Goal: Task Accomplishment & Management: Manage account settings

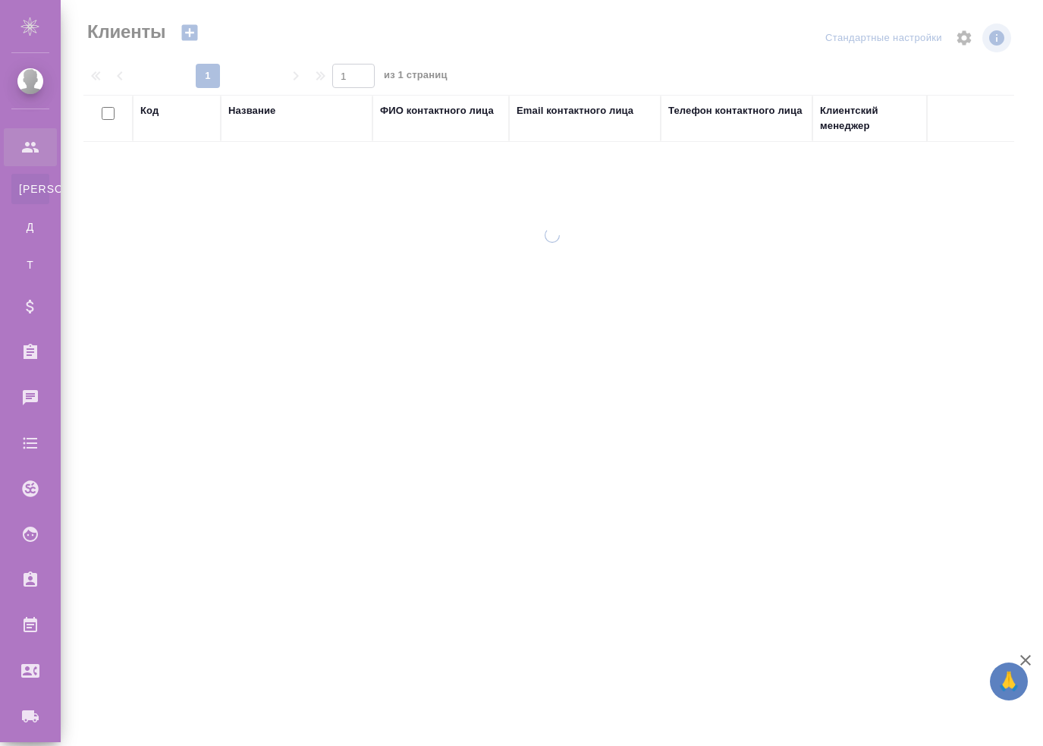
select select "RU"
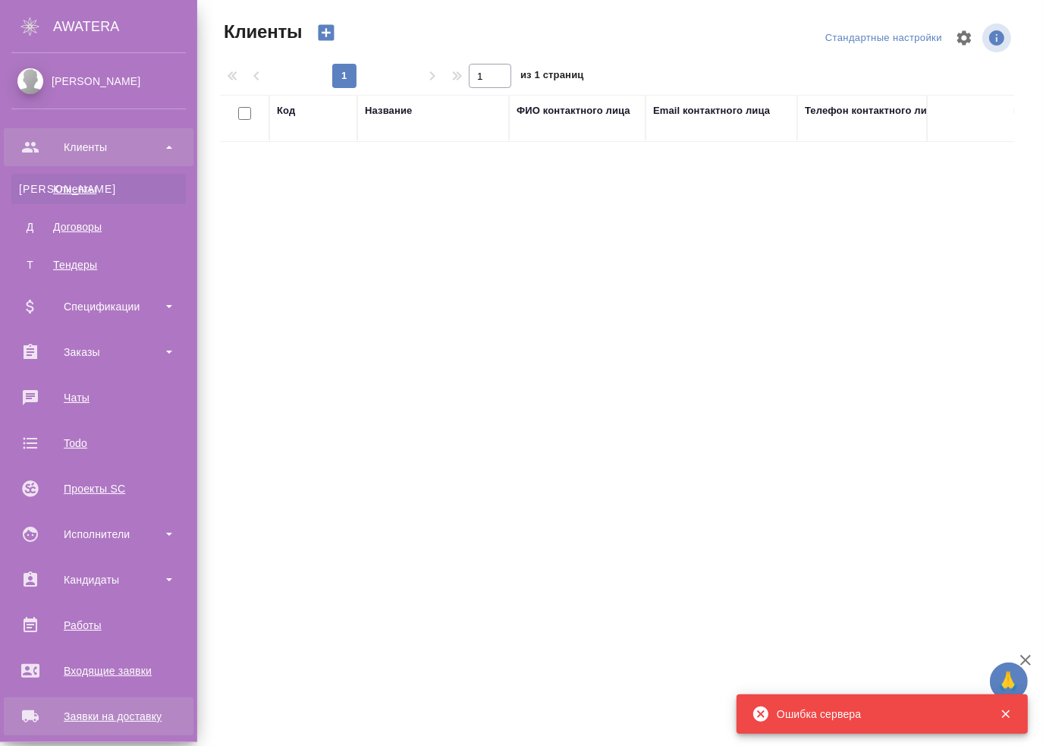
scroll to position [243, 0]
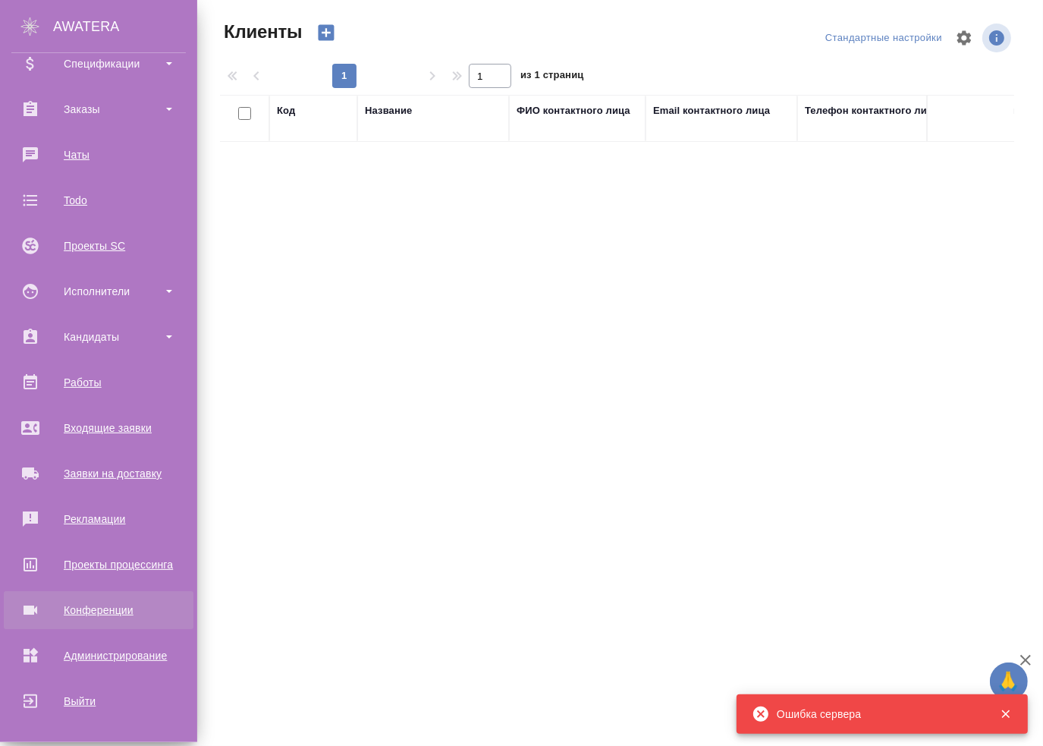
click at [100, 607] on div "Конференции" at bounding box center [98, 609] width 174 height 23
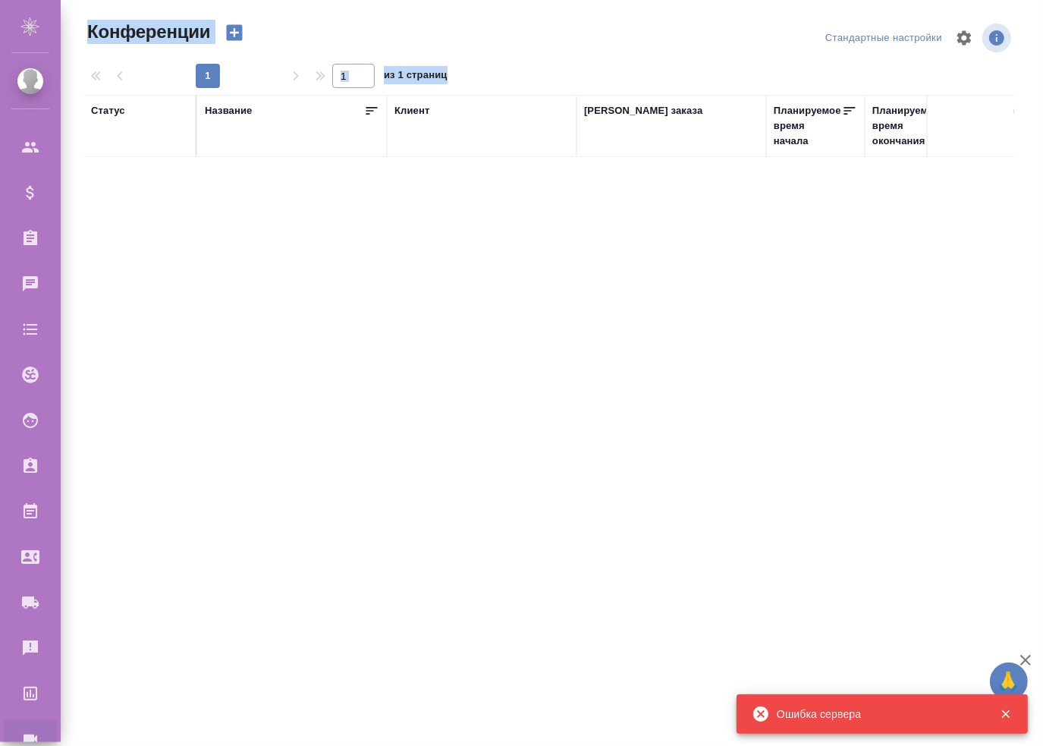
drag, startPoint x: 208, startPoint y: 388, endPoint x: 189, endPoint y: 463, distance: 77.4
click at [189, 463] on div ".cls-1 fill:#fff; AWATERA [PERSON_NAME] Спецификации Заказы Чаты Todo Проекты S…" at bounding box center [521, 373] width 1043 height 746
click at [192, 454] on div ".cls-1 fill:#fff; AWATERA [PERSON_NAME] Спецификации Заказы Чаты Todo Проекты S…" at bounding box center [521, 373] width 1043 height 746
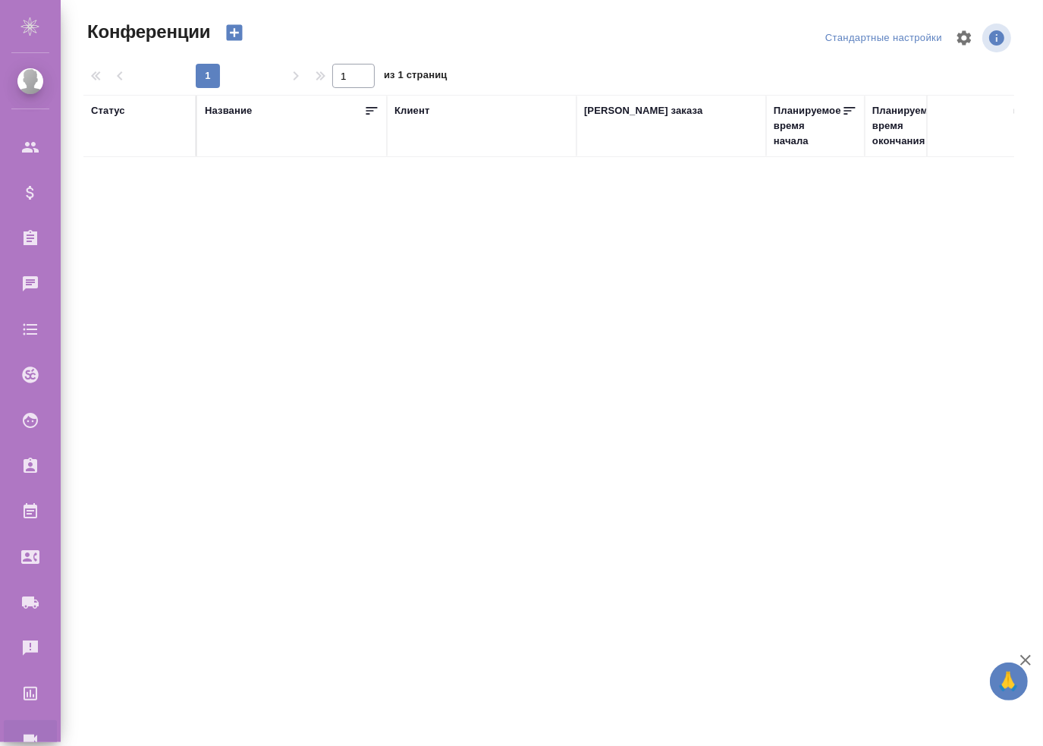
click at [334, 300] on div ".cls-1 fill:#fff; AWATERA Mukhin Pavel Клиенты Спецификации Заказы Чаты Todo Пр…" at bounding box center [521, 373] width 1043 height 746
click at [30, 691] on div "Проекты процессинга" at bounding box center [11, 693] width 38 height 23
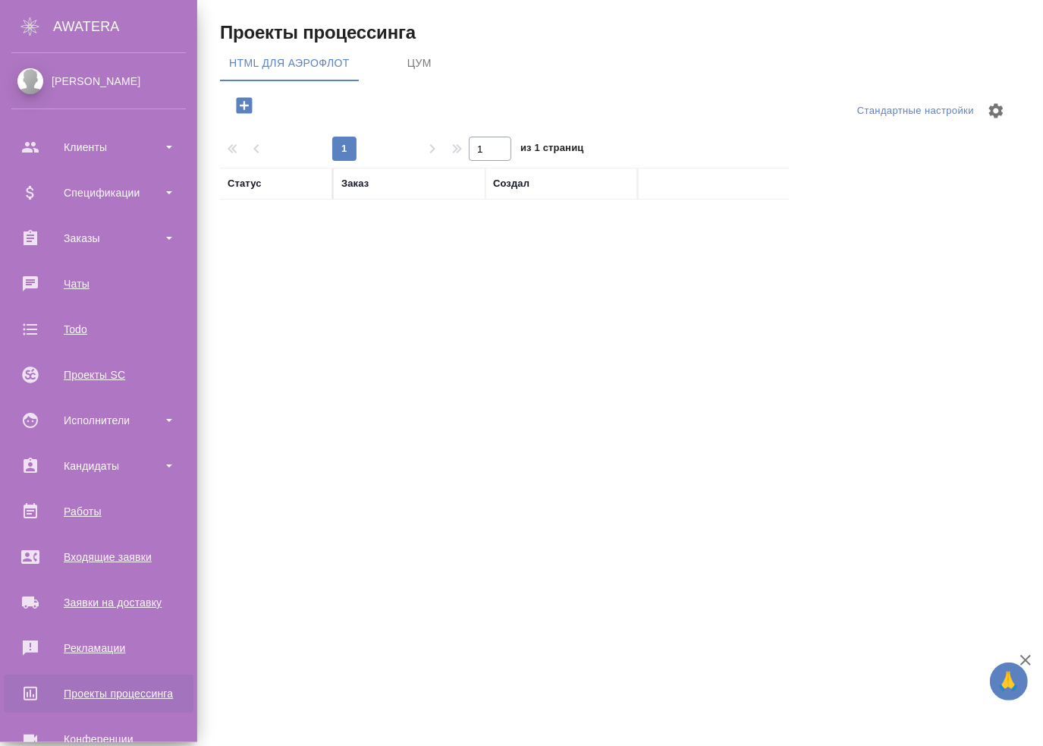
scroll to position [130, 0]
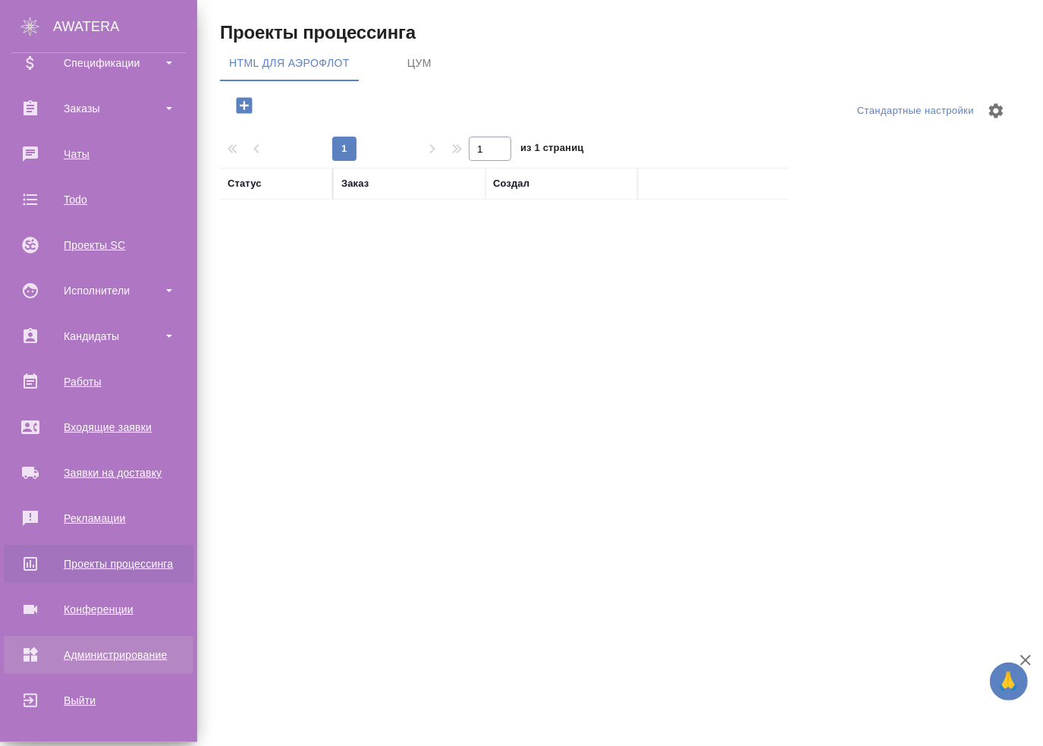
click at [39, 660] on div "Администрирование" at bounding box center [98, 654] width 174 height 23
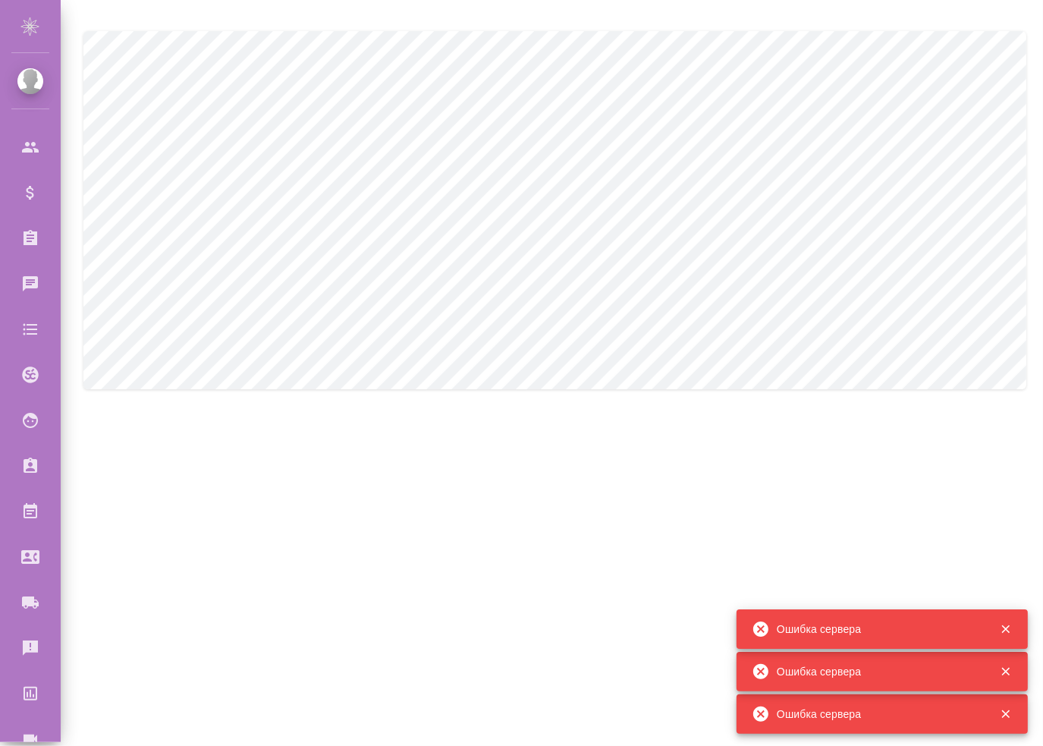
click at [811, 639] on div "Ошибка сервера" at bounding box center [864, 629] width 225 height 30
click at [809, 638] on div "Ошибка сервера" at bounding box center [864, 629] width 225 height 30
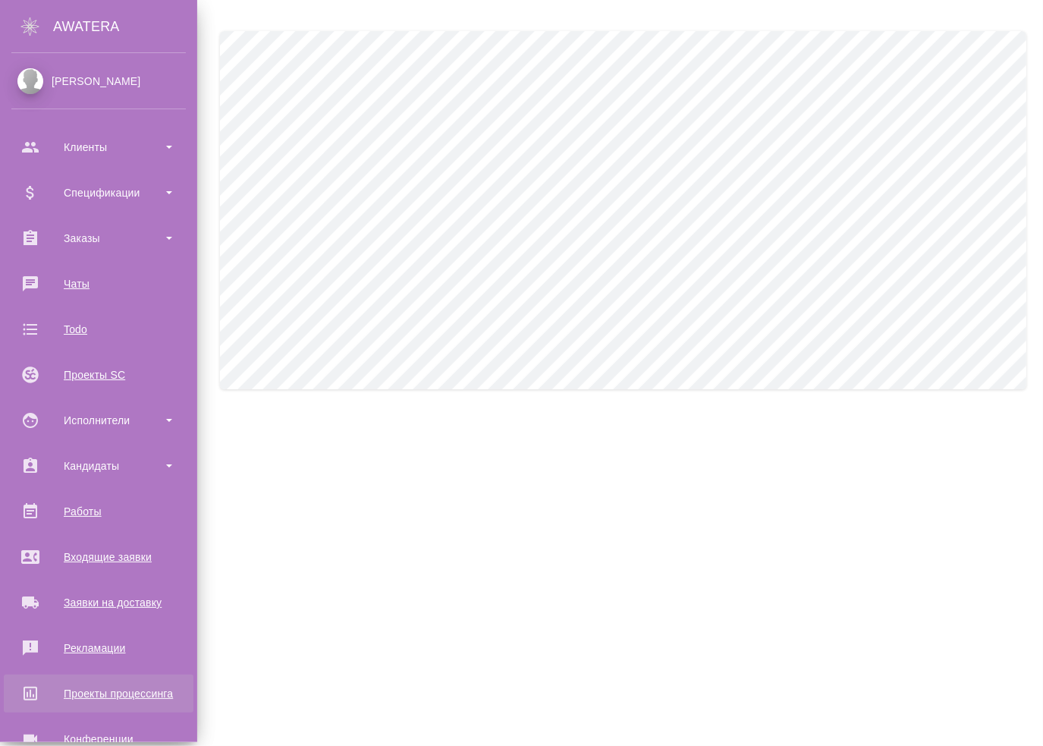
scroll to position [130, 0]
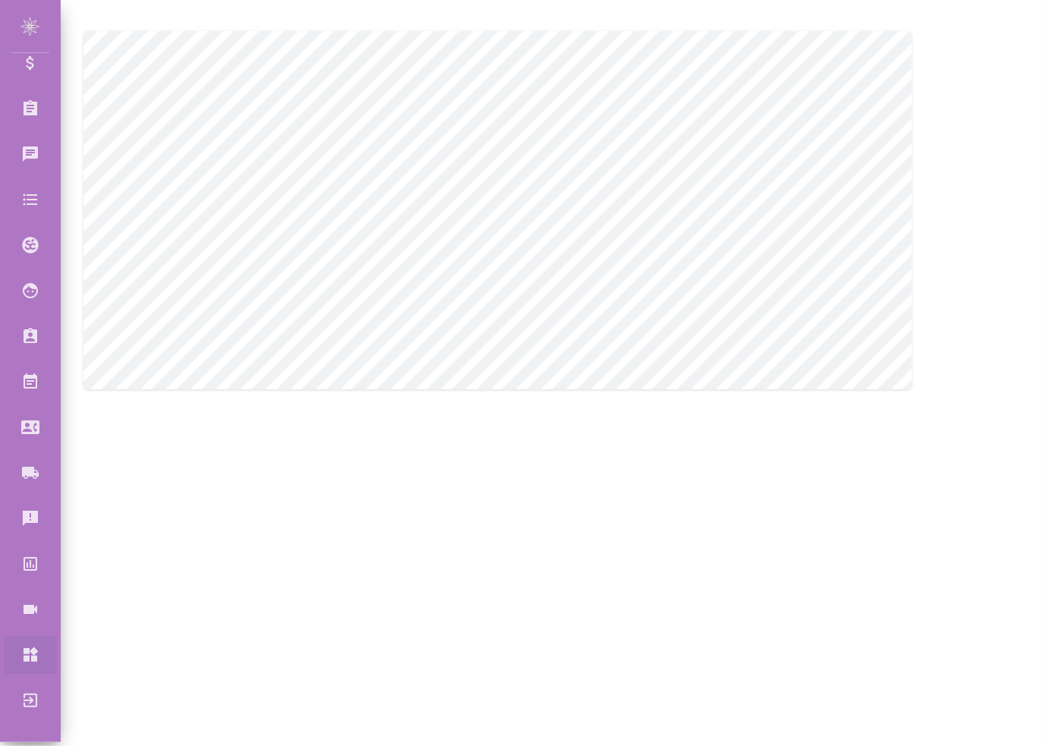
click at [30, 661] on div "Администрирование" at bounding box center [11, 654] width 38 height 23
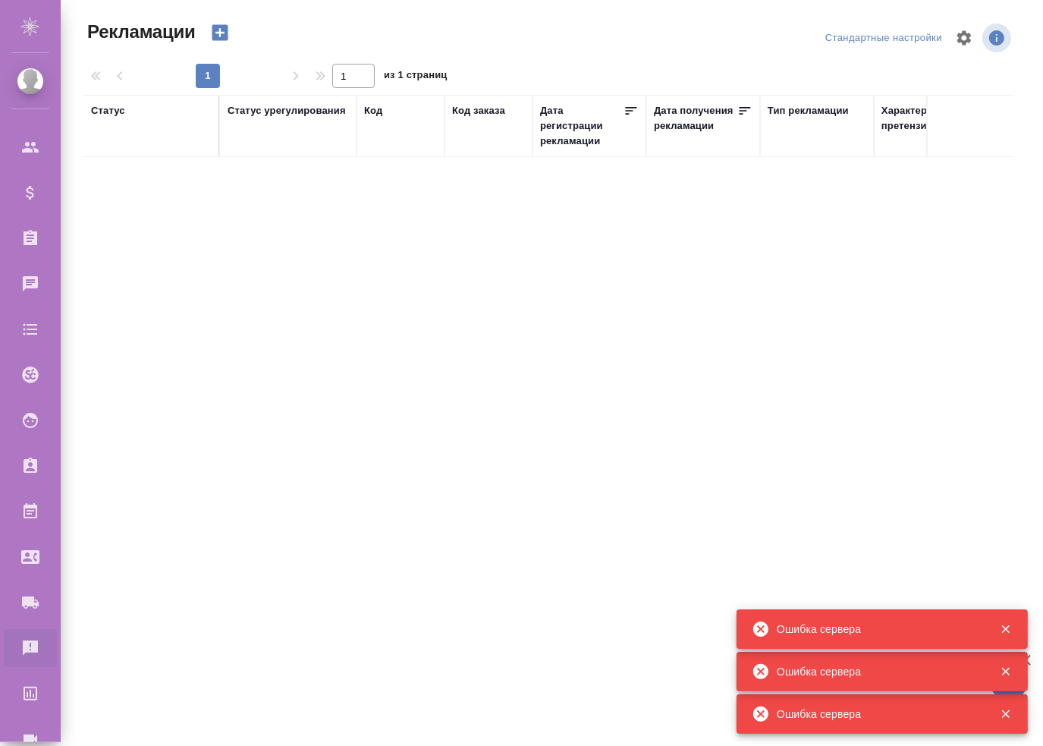
drag, startPoint x: 158, startPoint y: 414, endPoint x: 212, endPoint y: 556, distance: 152.0
click at [202, 576] on div "Статус Статус урегулирования Код Код заказа Дата регистрации рекламации Дата по…" at bounding box center [548, 368] width 931 height 546
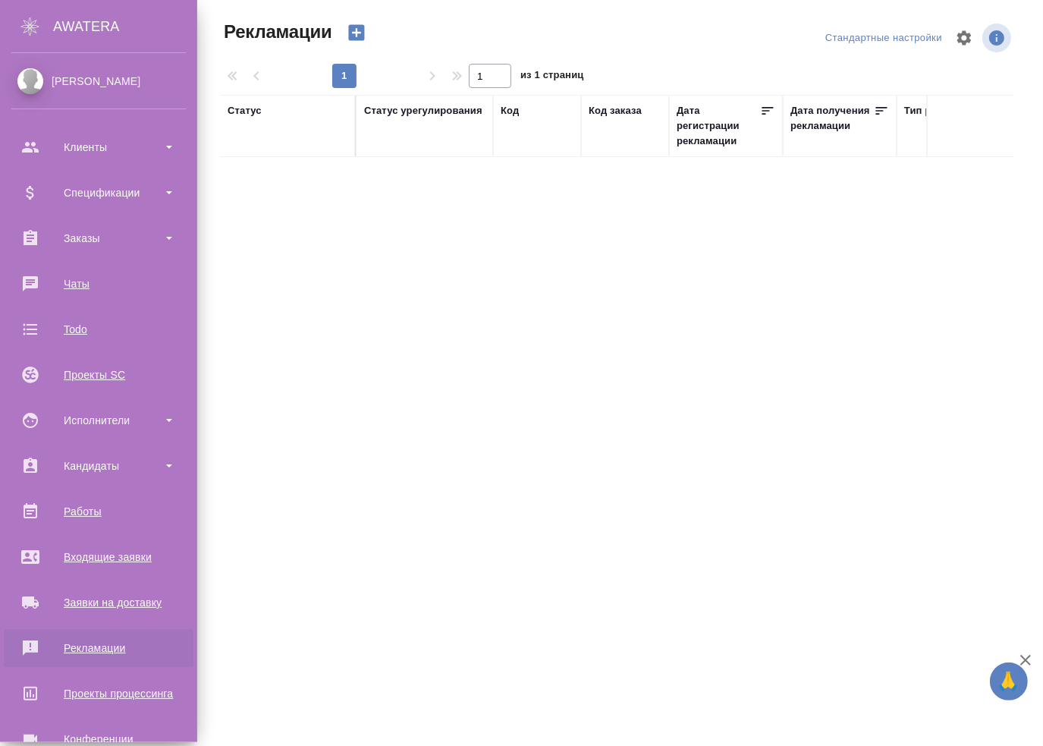
scroll to position [130, 0]
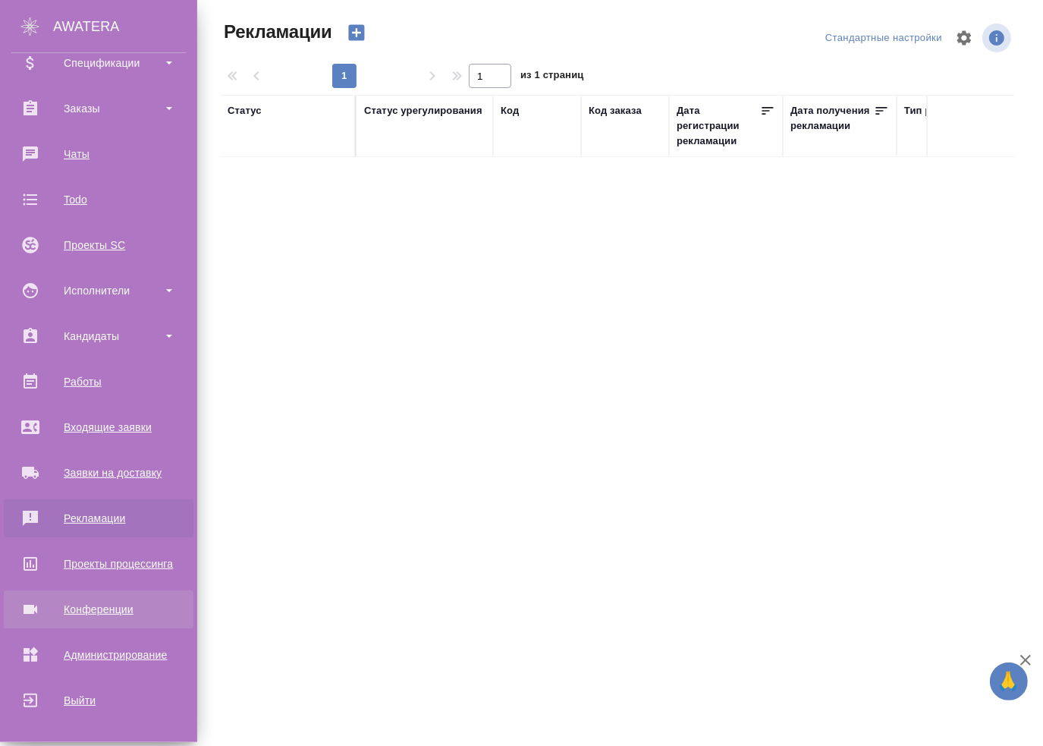
click at [102, 605] on div "Конференции" at bounding box center [98, 609] width 174 height 23
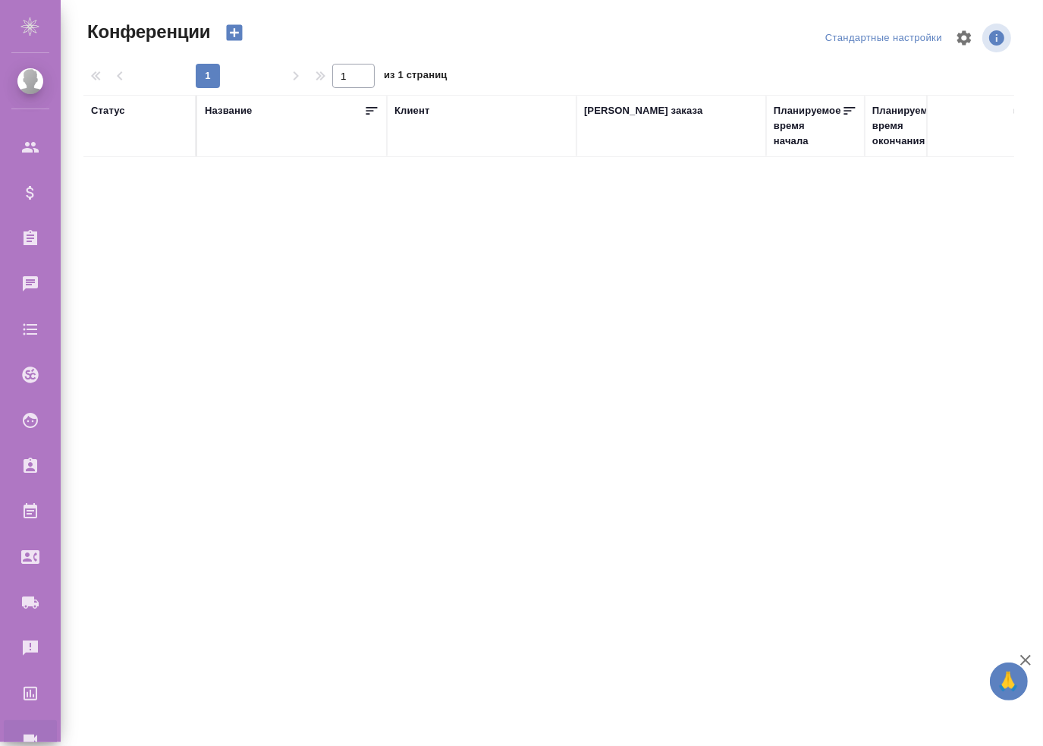
click at [240, 37] on icon "button" at bounding box center [235, 33] width 16 height 16
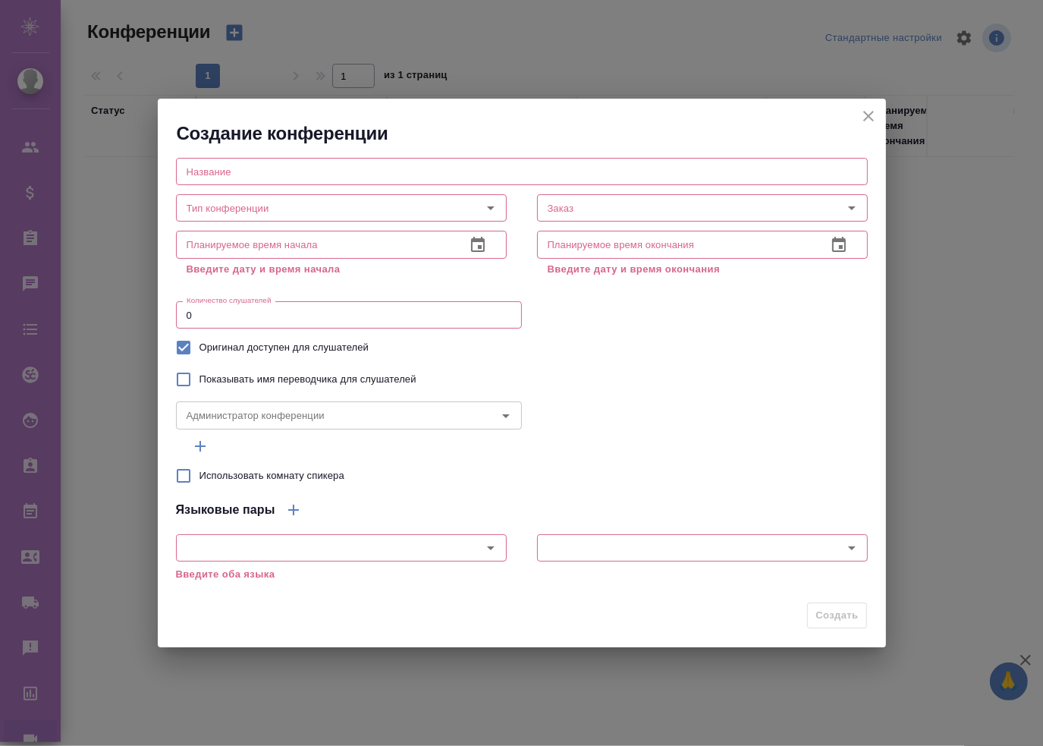
click at [868, 118] on icon "close" at bounding box center [868, 116] width 11 height 11
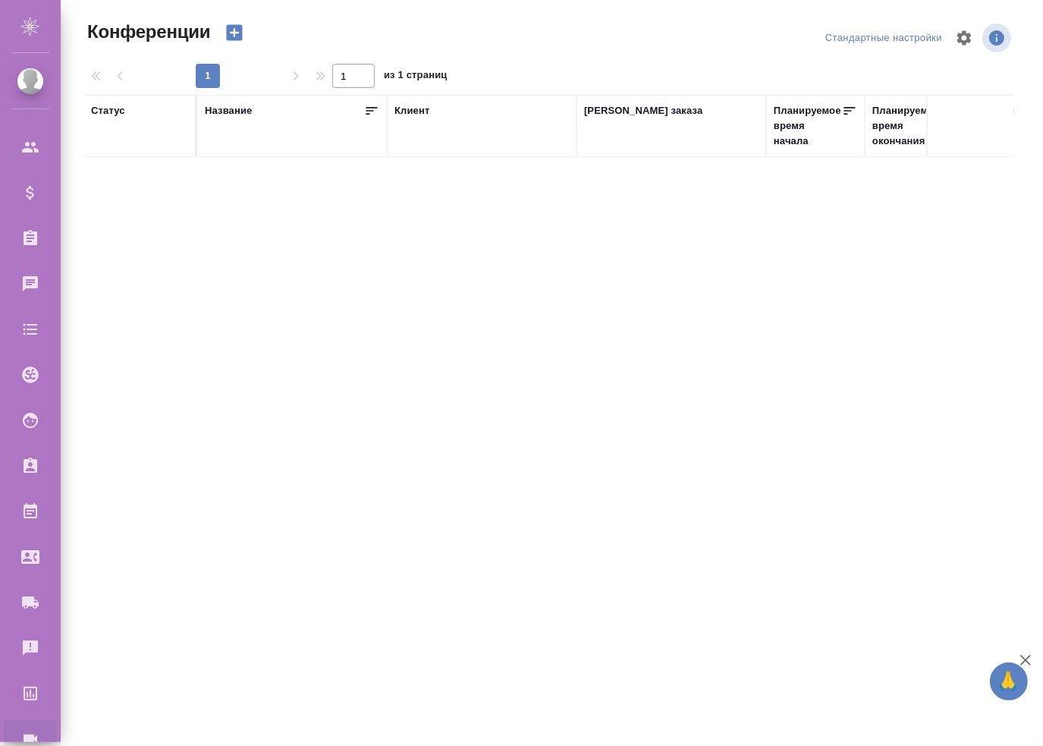
click at [619, 394] on div ".cls-1 fill:#fff; AWATERA Mukhin Pavel Клиенты Спецификации Заказы 0 Чаты Todo …" at bounding box center [521, 373] width 1043 height 746
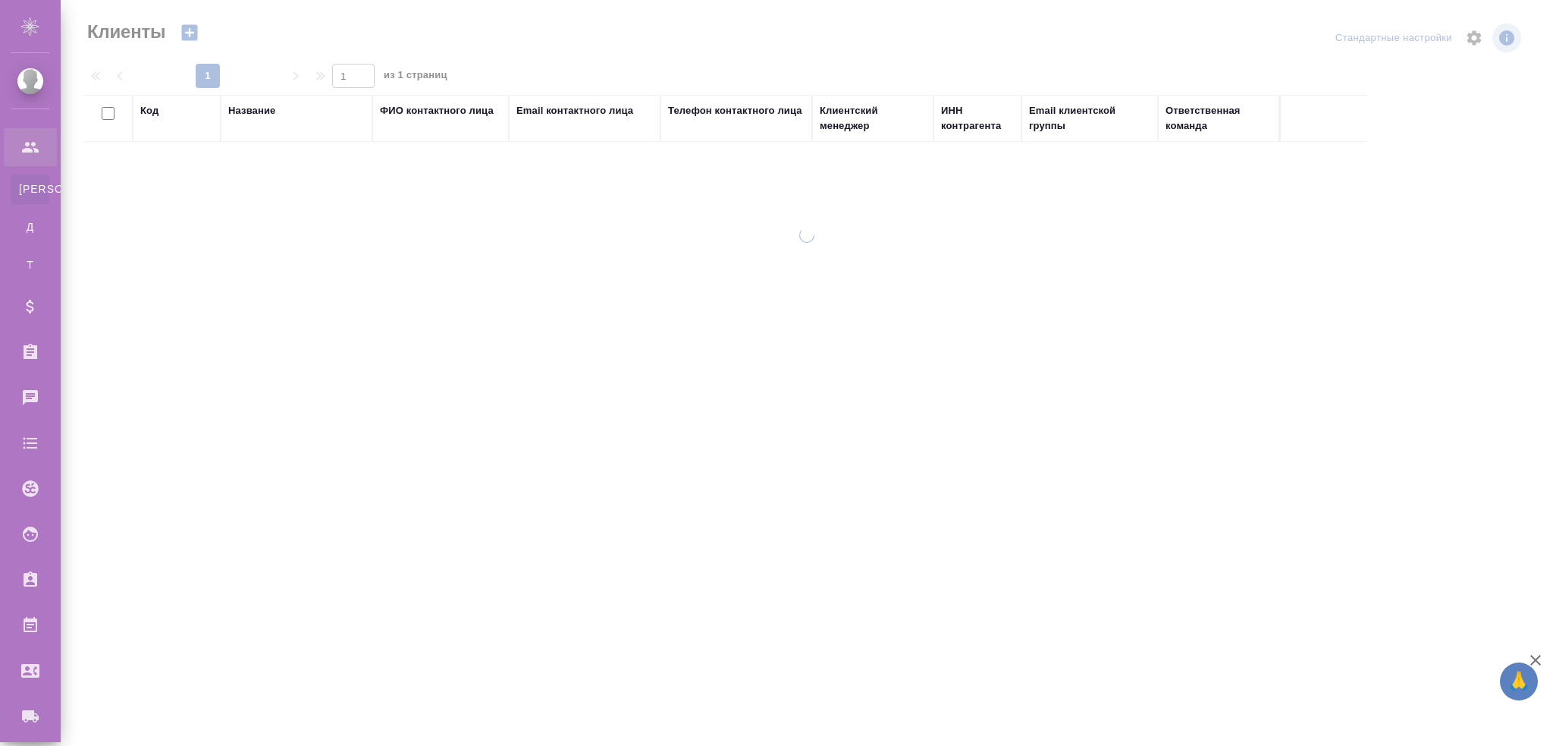
select select "RU"
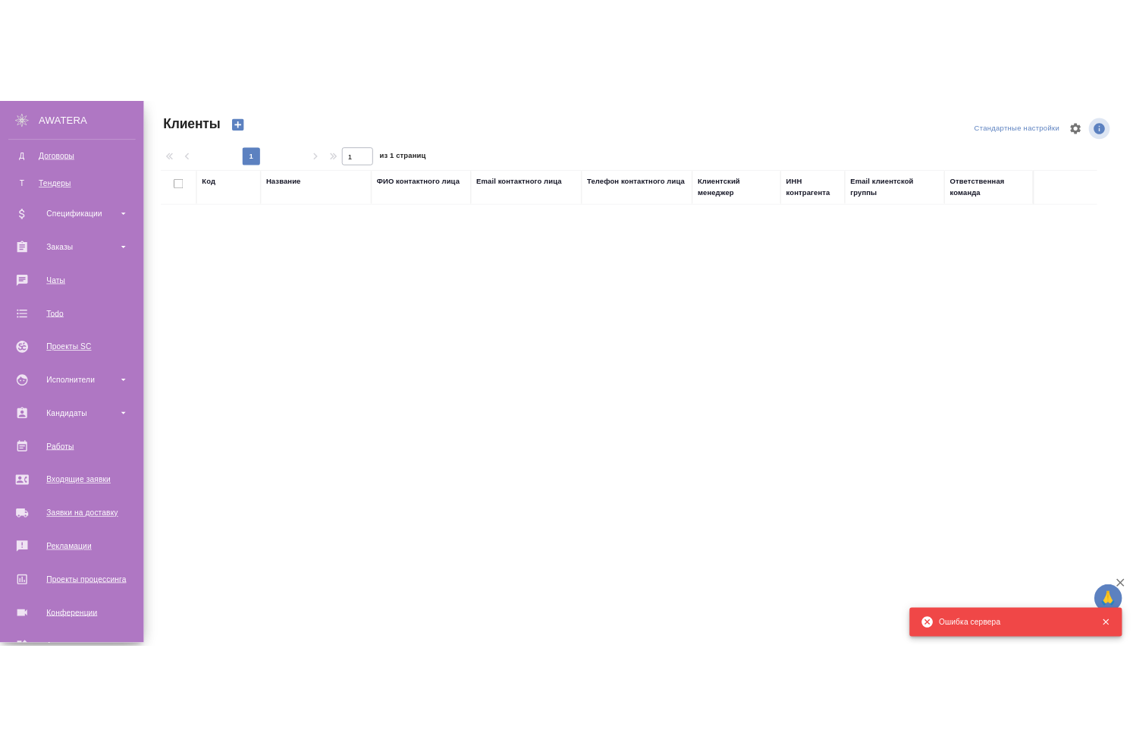
scroll to position [228, 0]
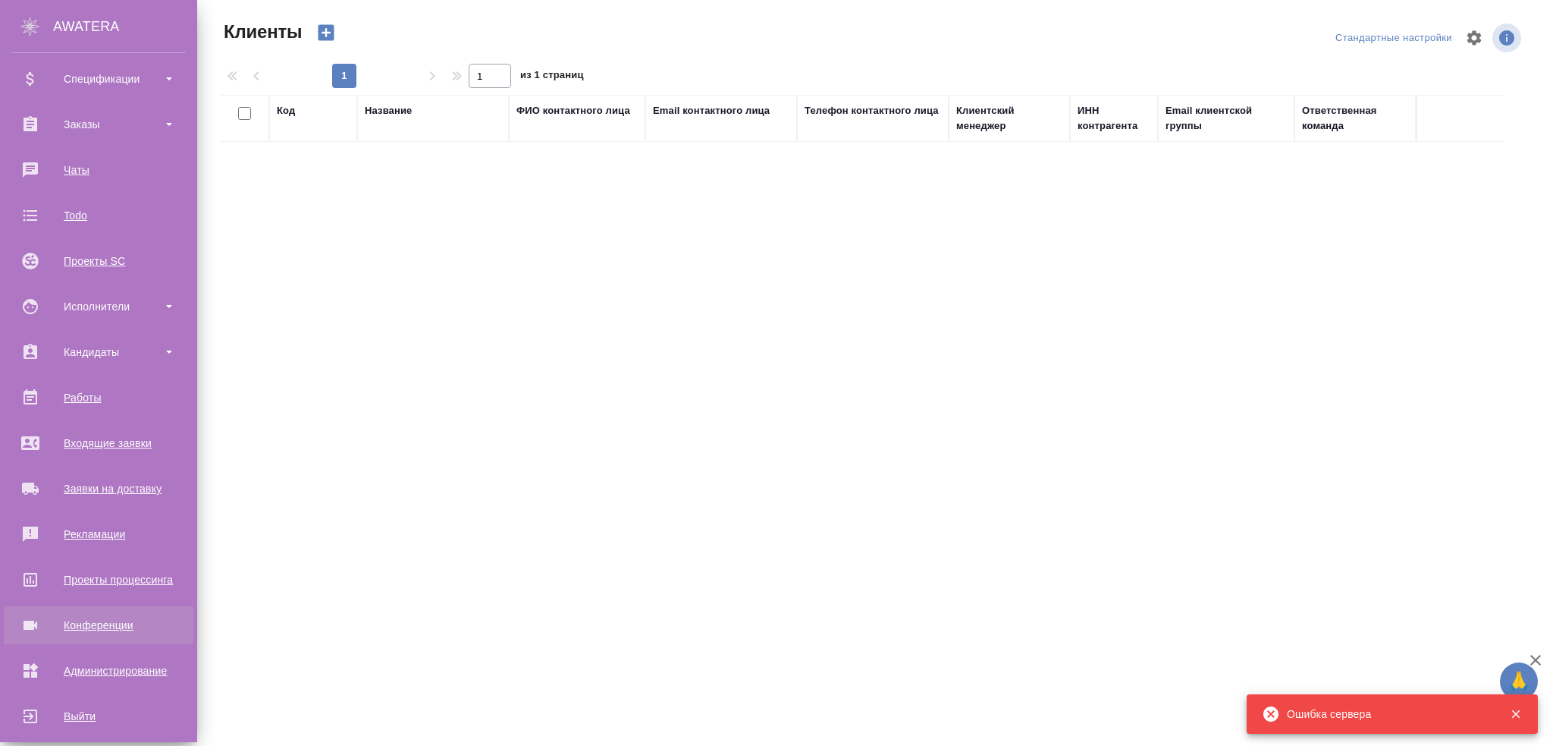
click at [100, 622] on div "Конференции" at bounding box center [98, 625] width 174 height 23
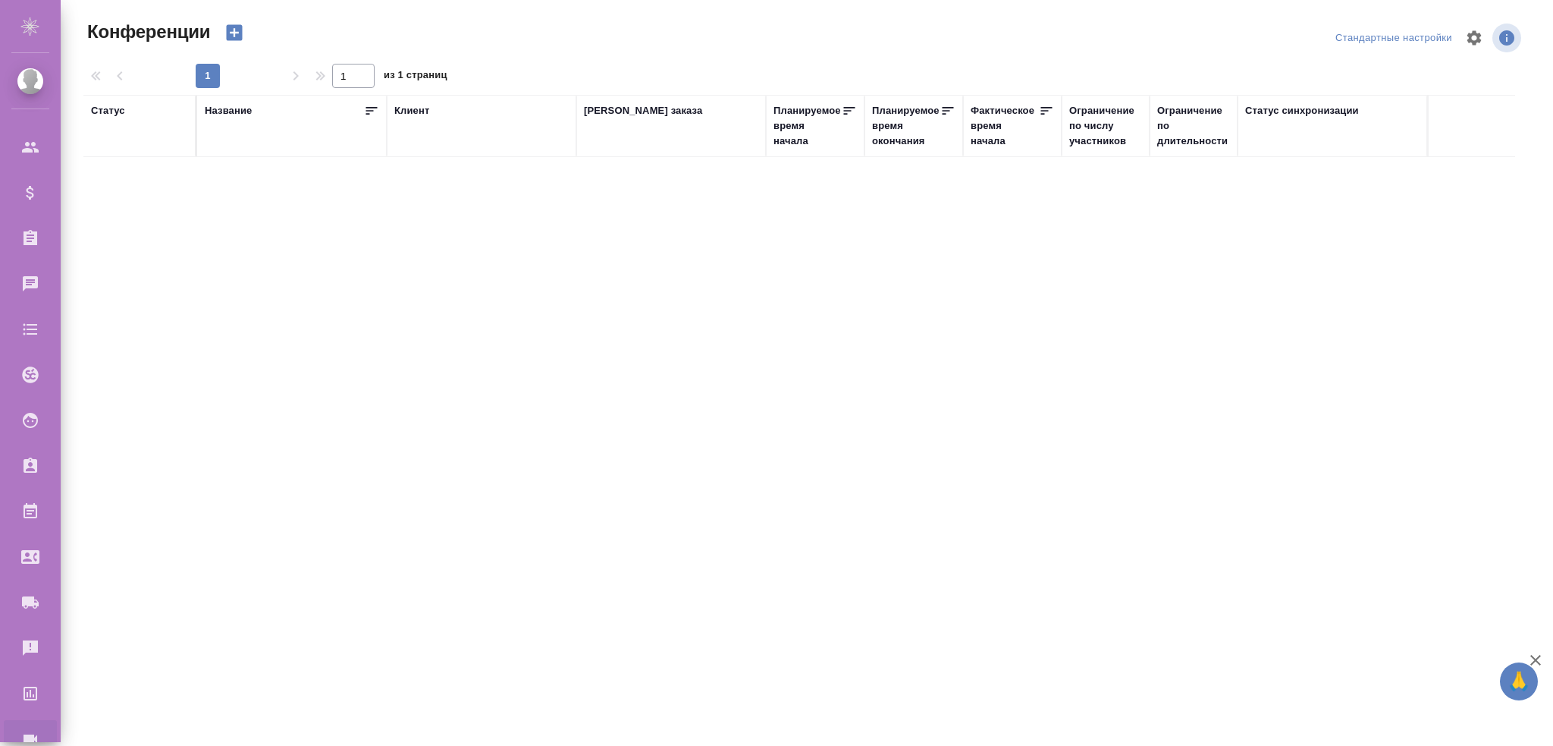
click at [702, 372] on div ".cls-1 fill:#fff; AWATERA Mukhin Pavel Клиенты Спецификации Заказы 0 Чаты Todo …" at bounding box center [776, 373] width 1553 height 746
click at [30, 611] on div "Заявки на доставку" at bounding box center [11, 602] width 38 height 23
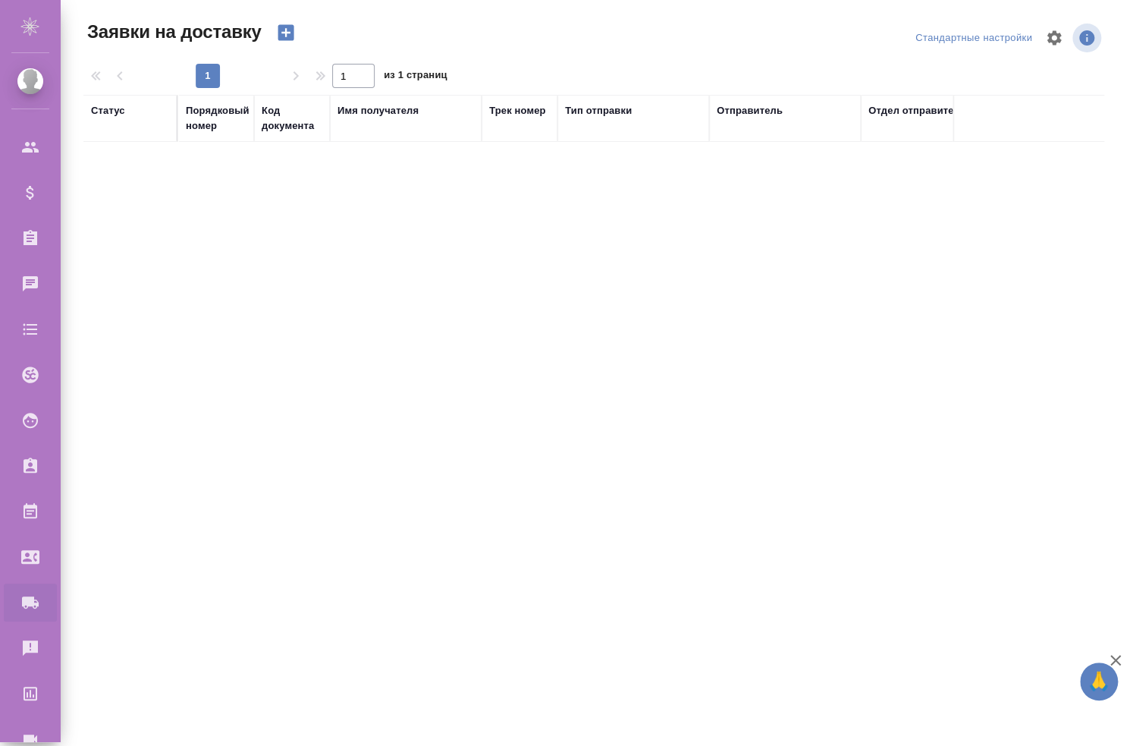
click at [934, 347] on div "Статус Порядковый номер Код документа Имя получателя Трек номер Тип отправки От…" at bounding box center [593, 368] width 1021 height 546
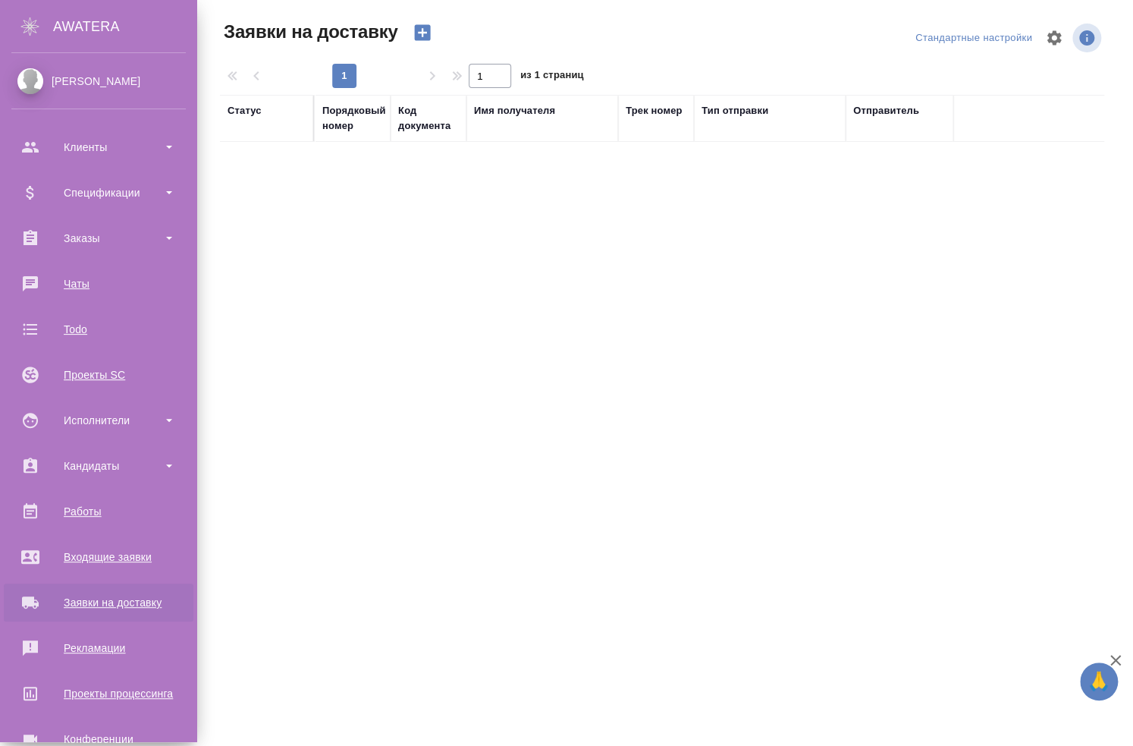
scroll to position [130, 0]
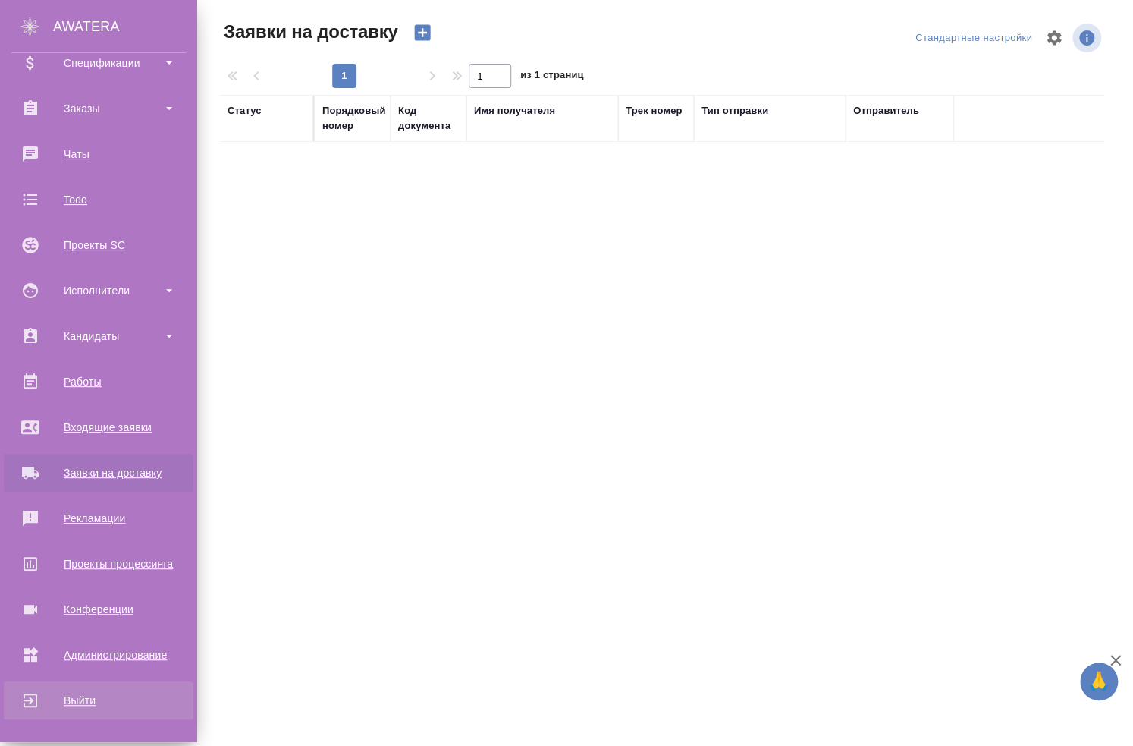
click at [93, 707] on div "Выйти" at bounding box center [98, 700] width 174 height 23
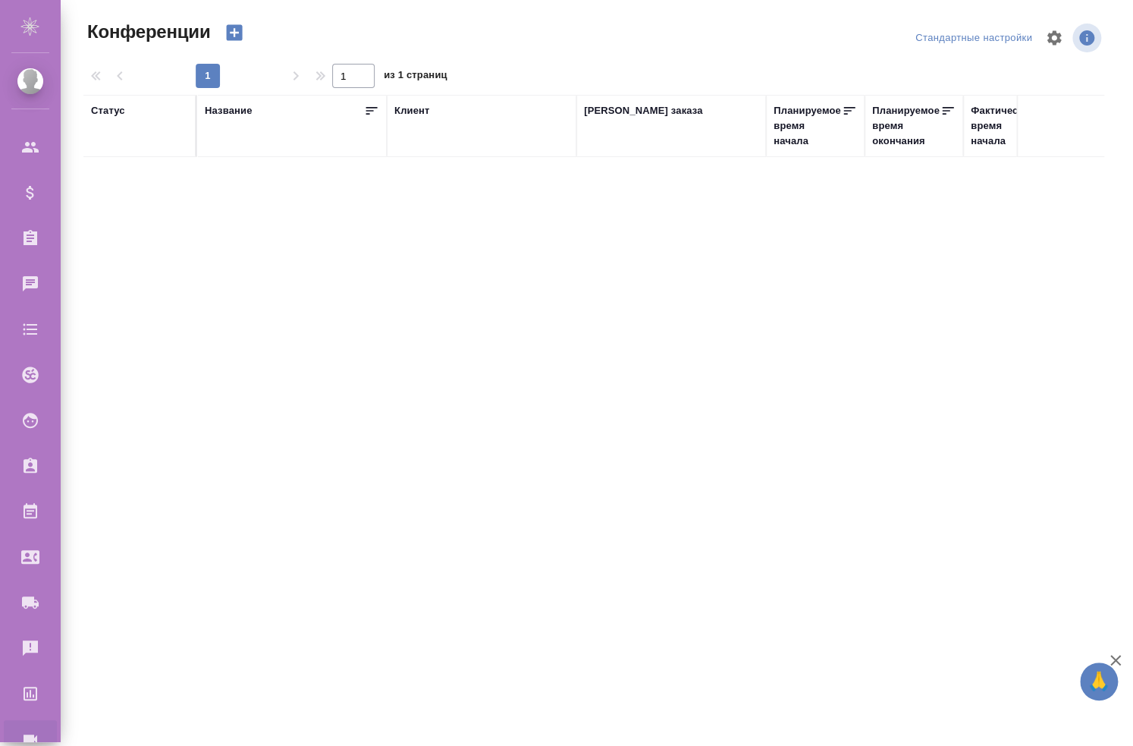
scroll to position [130, 0]
click at [25, 700] on div "Выйти" at bounding box center [11, 700] width 38 height 23
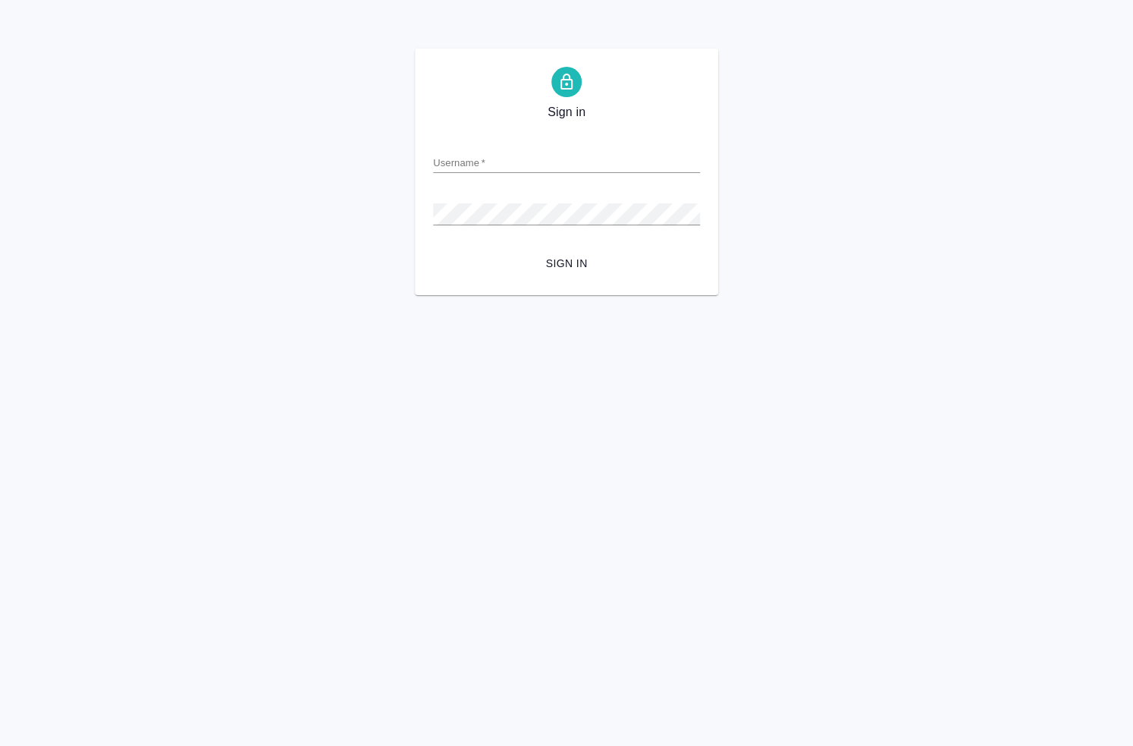
click at [464, 163] on input "Username   *" at bounding box center [566, 162] width 267 height 21
type input "[EMAIL_ADDRESS][DOMAIN_NAME]"
click at [589, 266] on span "Sign in" at bounding box center [566, 263] width 243 height 19
click at [519, 196] on div "Password   *" at bounding box center [566, 207] width 267 height 33
click at [370, 236] on div "Sign in Username   * [EMAIL_ADDRESS][DOMAIN_NAME] Password   * urlPath   * / Si…" at bounding box center [566, 172] width 1133 height 246
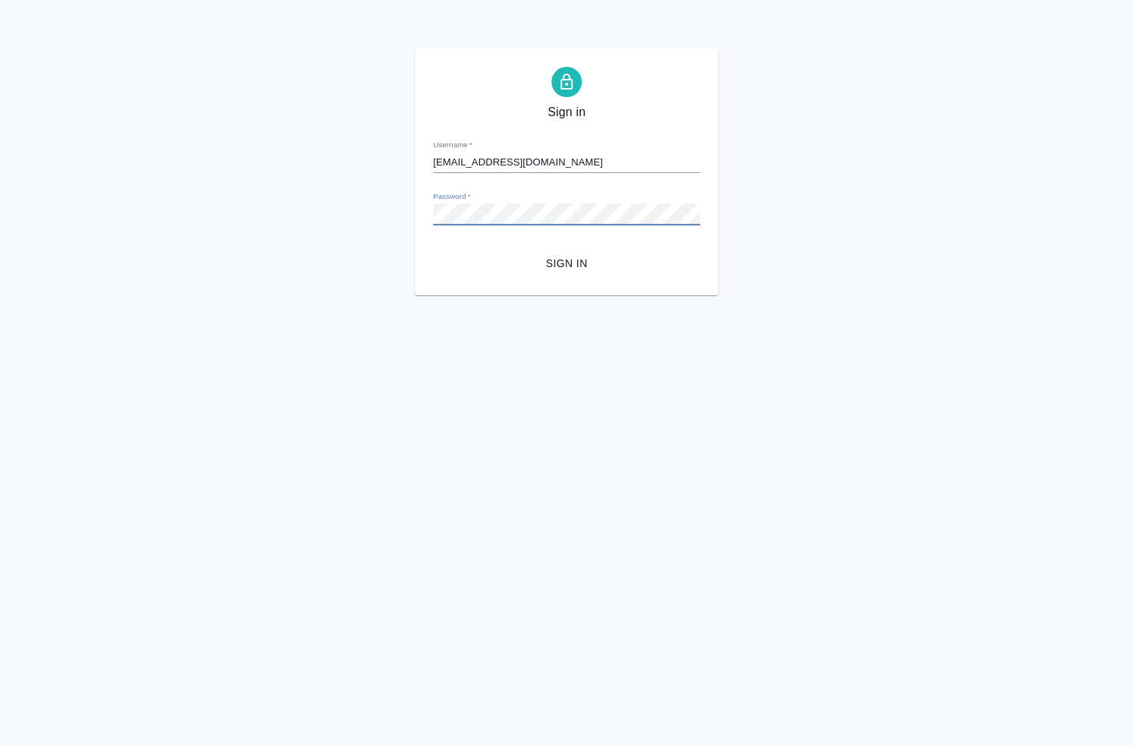
click at [559, 260] on span "Sign in" at bounding box center [566, 263] width 243 height 19
click at [479, 169] on input "Username   *" at bounding box center [566, 162] width 267 height 21
drag, startPoint x: 545, startPoint y: 161, endPoint x: 310, endPoint y: 181, distance: 235.2
click at [310, 181] on div "Sign in Username   * C6VP8B93u4Gw6Ega Password   * urlPath   * / Sign in" at bounding box center [566, 172] width 1133 height 246
click at [551, 251] on button "Sign in" at bounding box center [566, 264] width 267 height 28
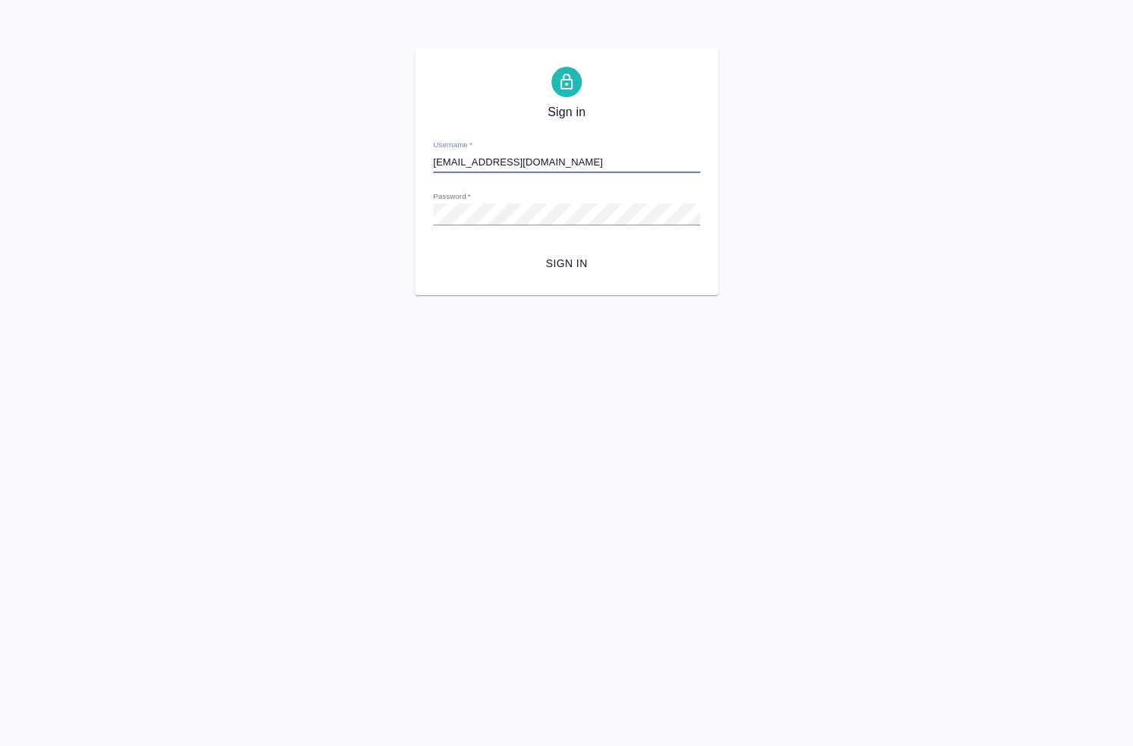
drag, startPoint x: 525, startPoint y: 159, endPoint x: 458, endPoint y: 159, distance: 66.7
click at [457, 159] on input "t_top@awatera.com" at bounding box center [566, 162] width 267 height 21
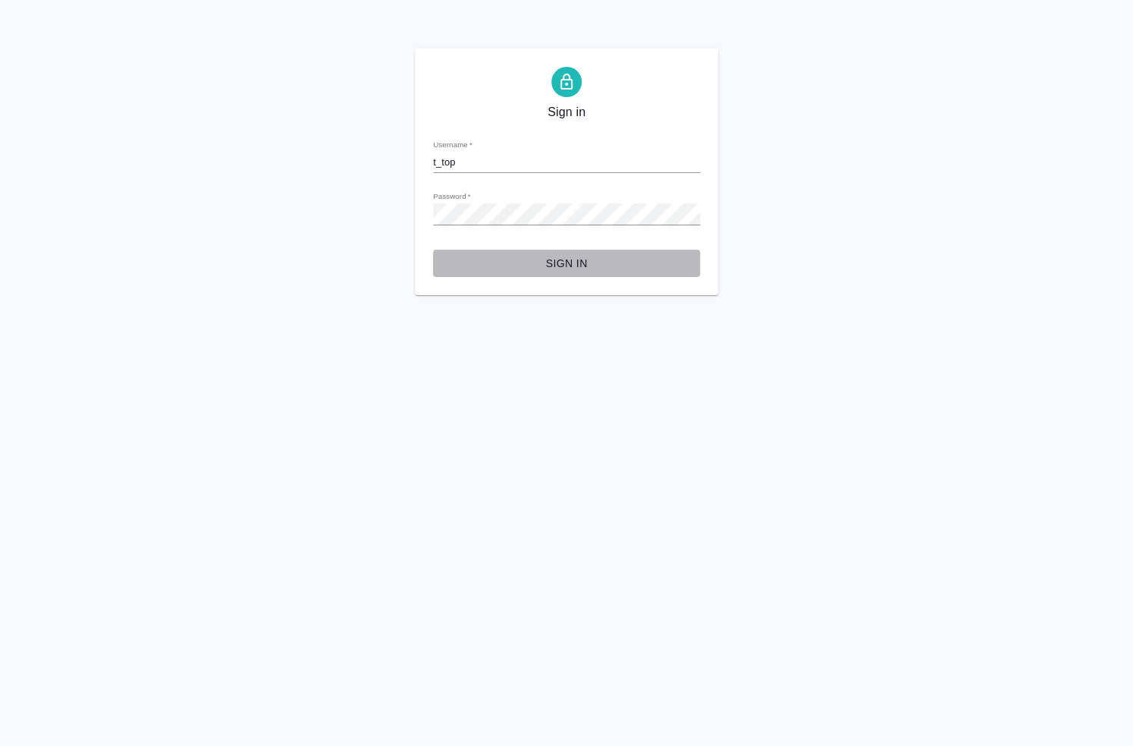
click at [548, 251] on button "Sign in" at bounding box center [566, 264] width 267 height 28
drag, startPoint x: 495, startPoint y: 159, endPoint x: 472, endPoint y: 155, distance: 23.0
click at [492, 157] on input "t_top" at bounding box center [566, 162] width 267 height 21
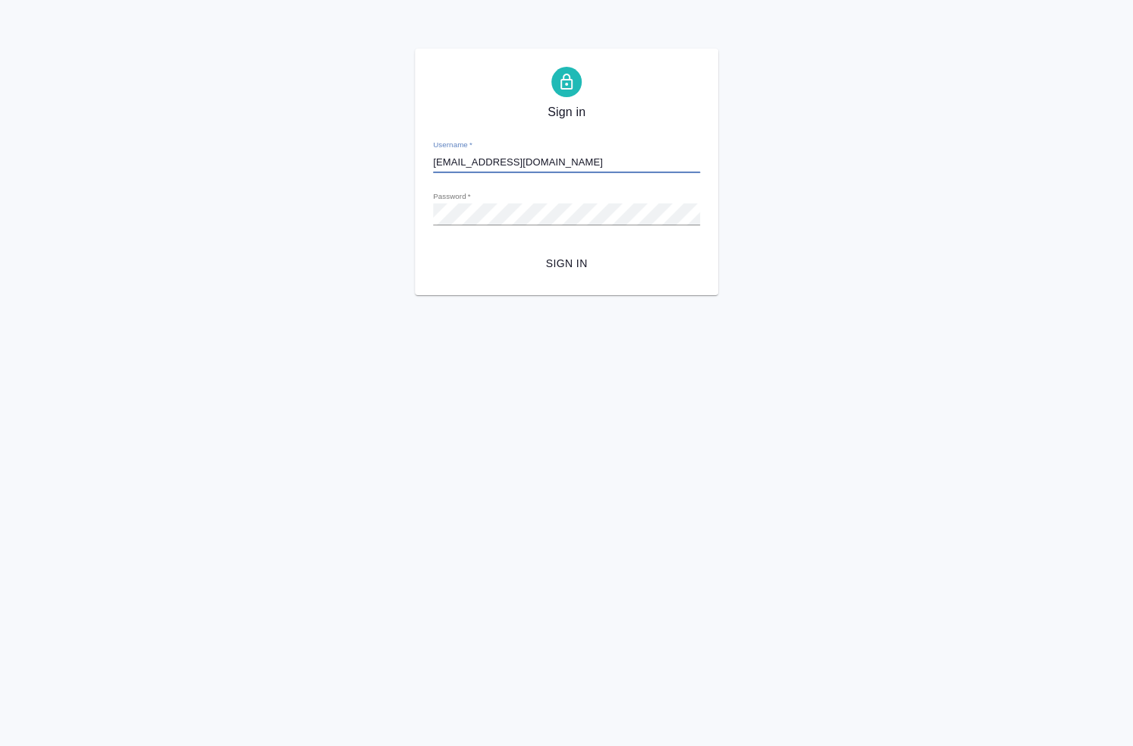
type input "[EMAIL_ADDRESS][DOMAIN_NAME]"
click at [550, 251] on button "Sign in" at bounding box center [566, 264] width 267 height 28
